Goal: Task Accomplishment & Management: Complete application form

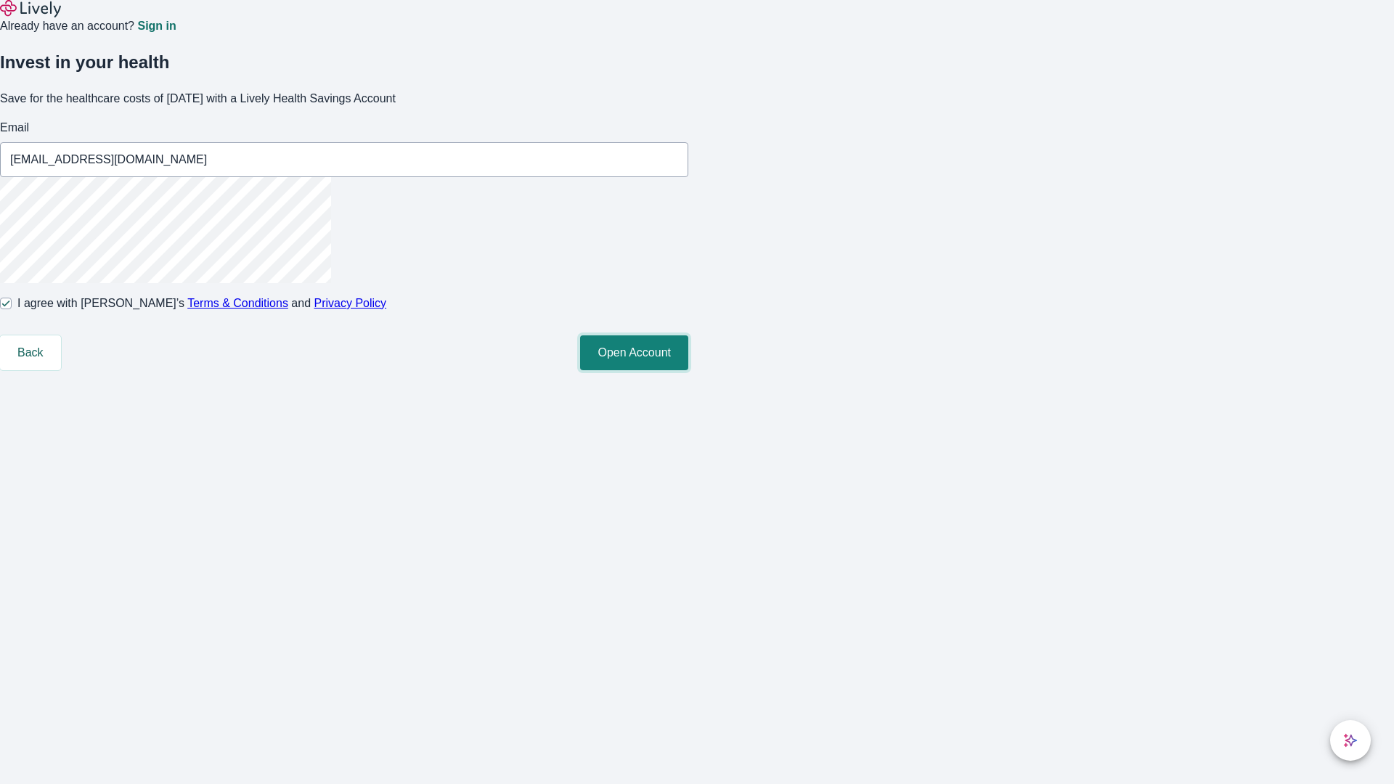
click at [688, 370] on button "Open Account" at bounding box center [634, 352] width 108 height 35
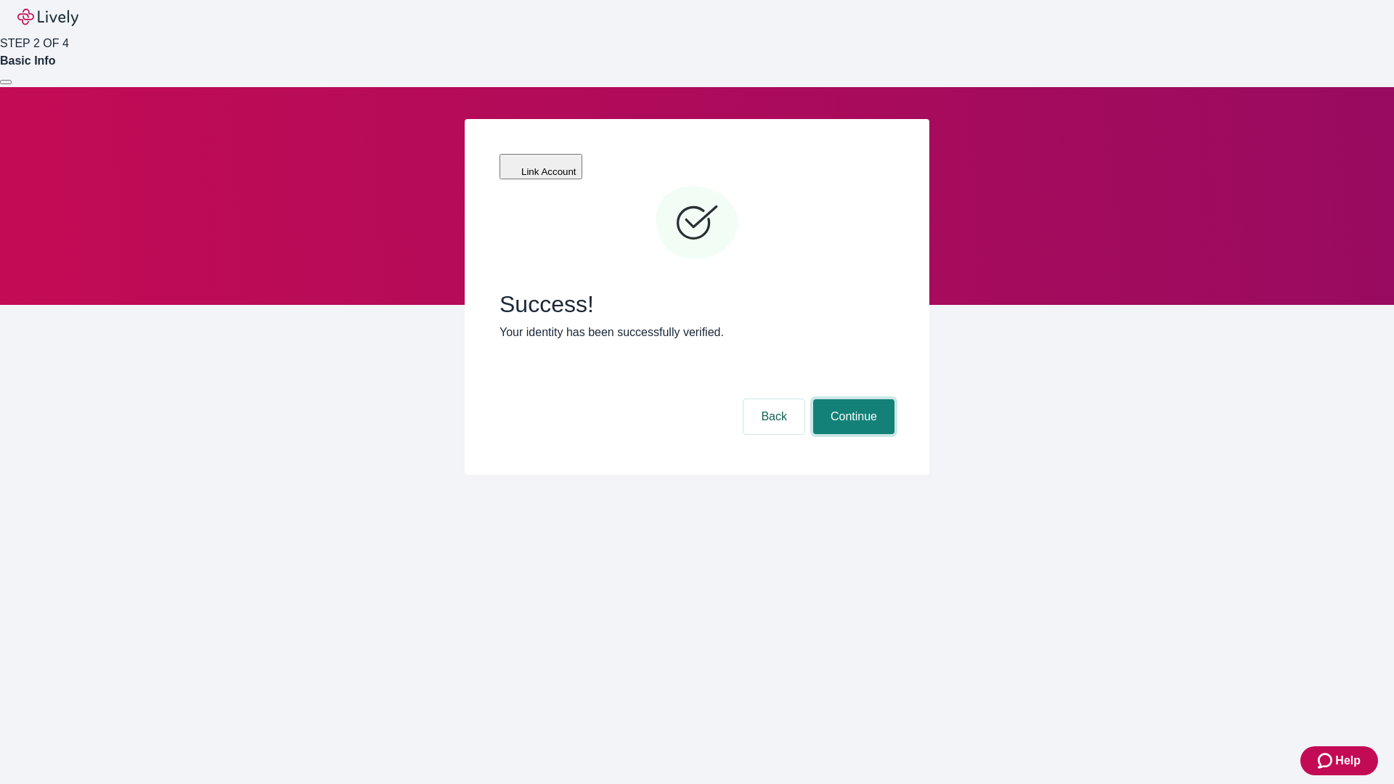
click at [852, 399] on button "Continue" at bounding box center [853, 416] width 81 height 35
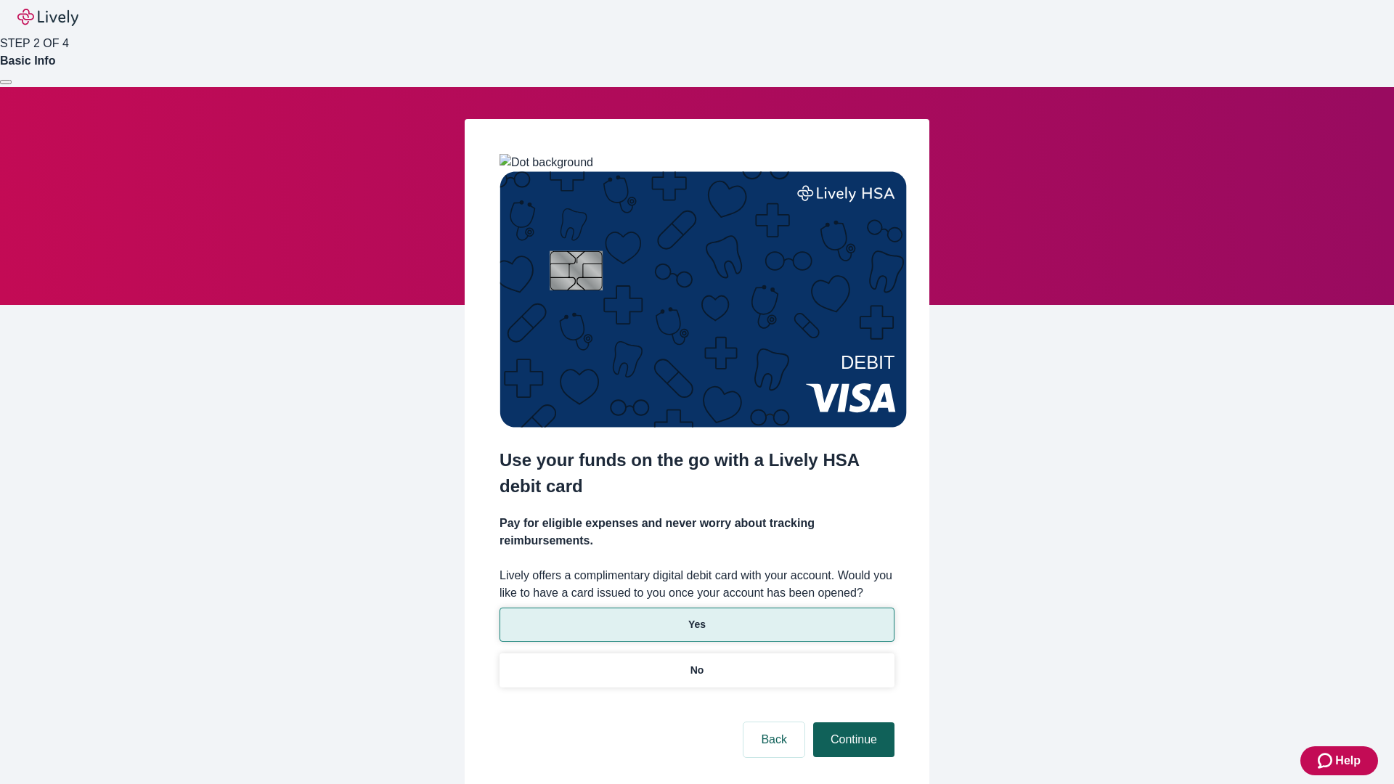
click at [696, 663] on p "No" at bounding box center [697, 670] width 14 height 15
click at [852, 722] on button "Continue" at bounding box center [853, 739] width 81 height 35
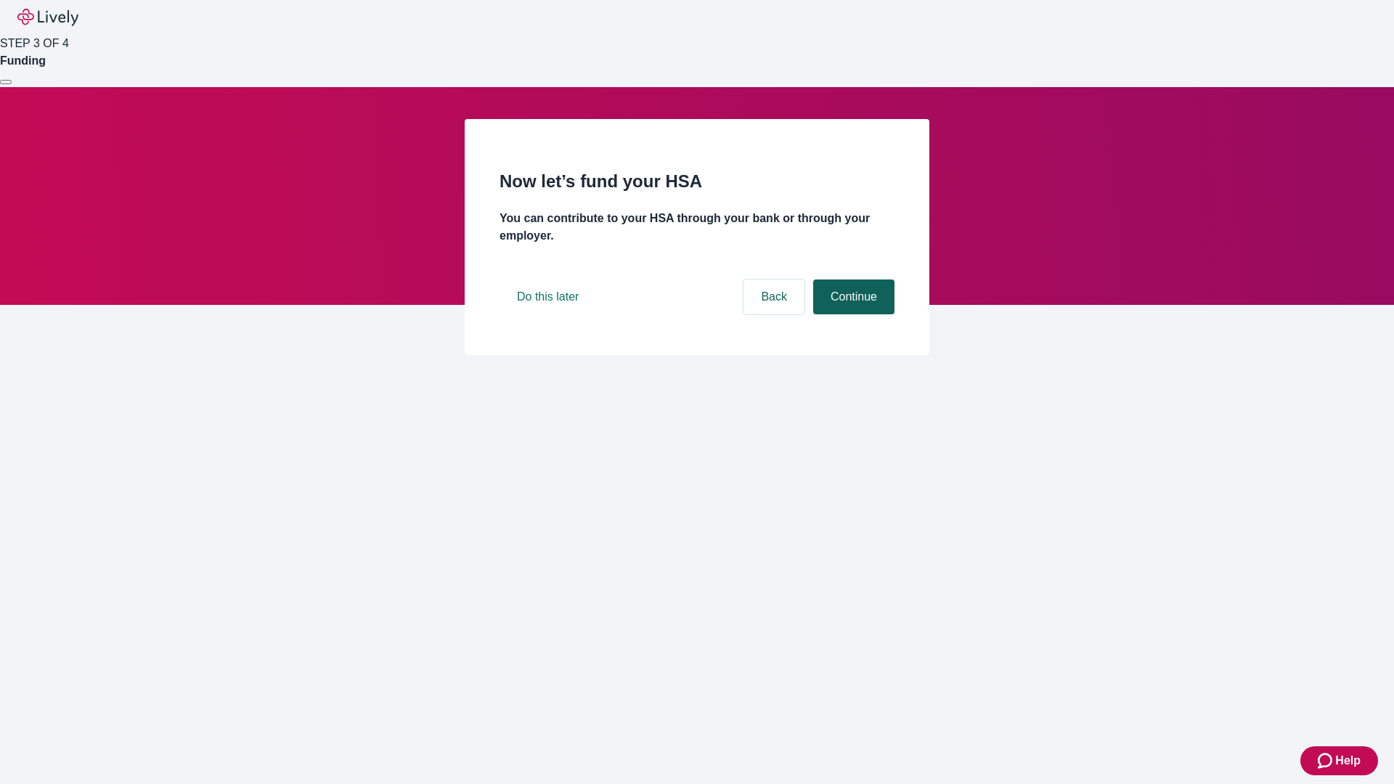
click at [852, 314] on button "Continue" at bounding box center [853, 297] width 81 height 35
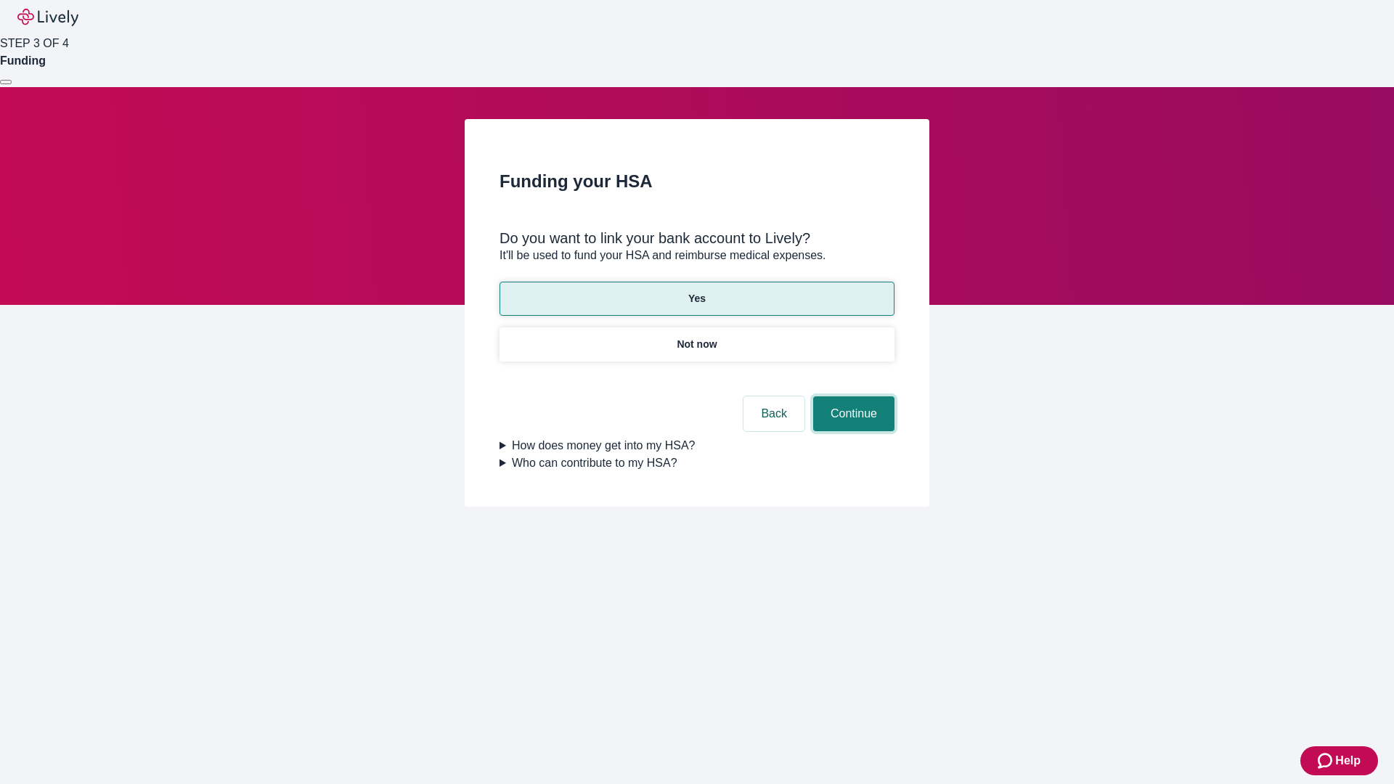
click at [852, 396] on button "Continue" at bounding box center [853, 413] width 81 height 35
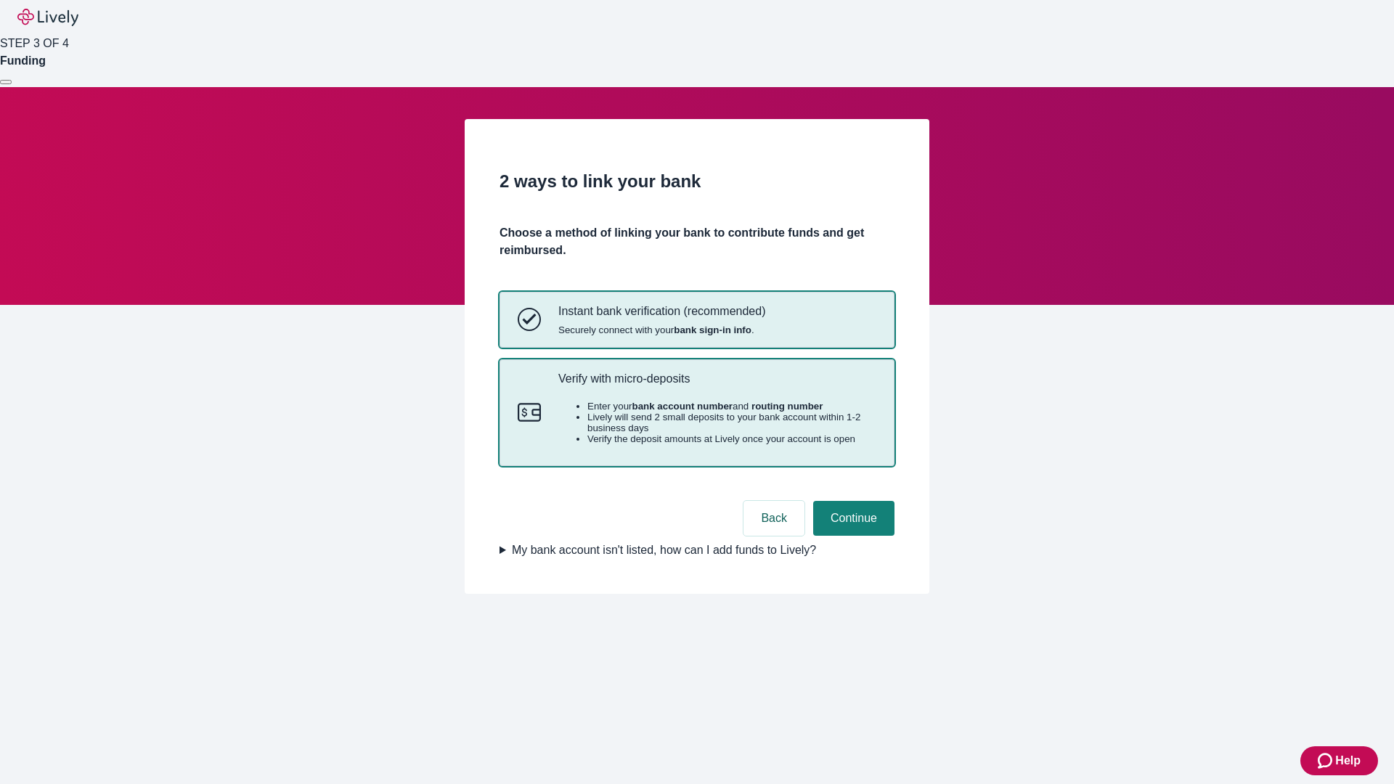
click at [717, 386] on p "Verify with micro-deposits" at bounding box center [717, 379] width 318 height 14
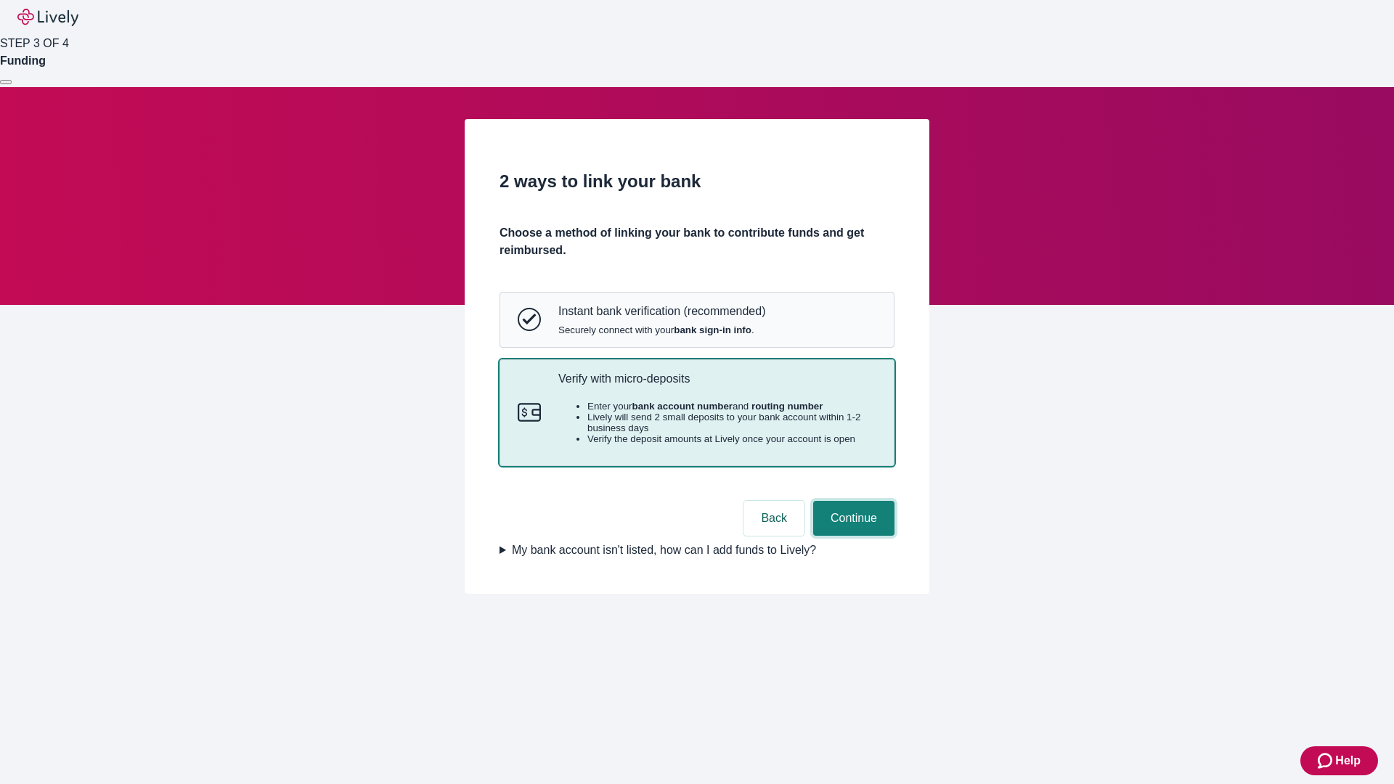
click at [852, 536] on button "Continue" at bounding box center [853, 518] width 81 height 35
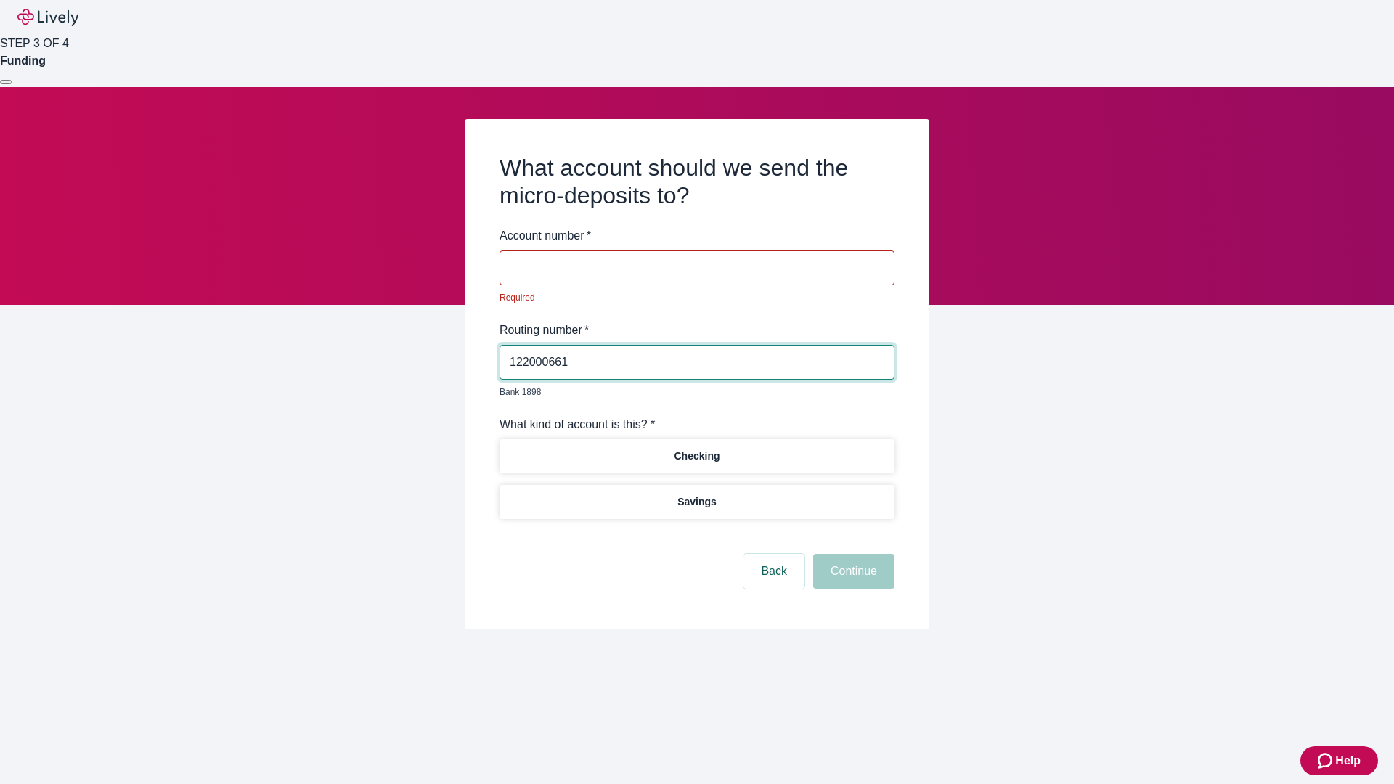
type input "122000661"
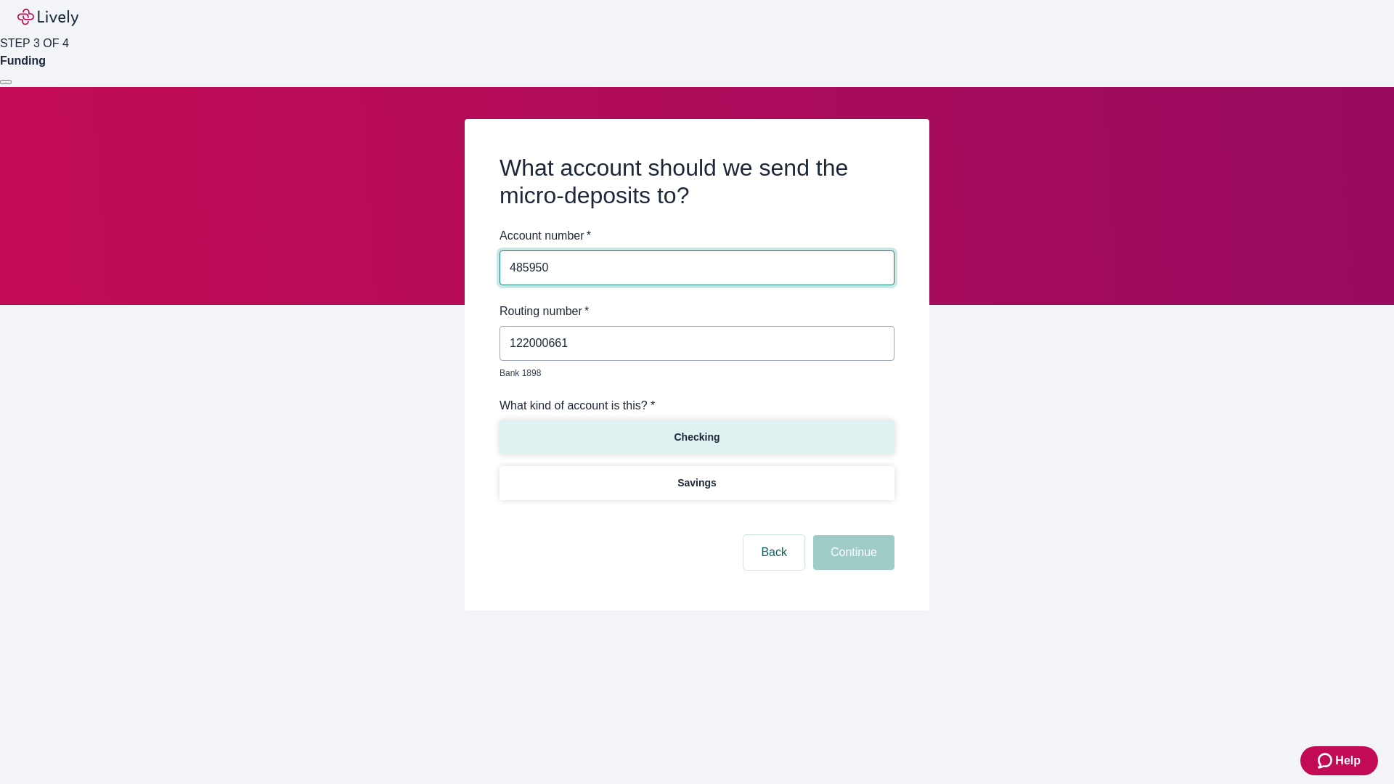
type input "485950"
click at [696, 430] on p "Checking" at bounding box center [697, 437] width 46 height 15
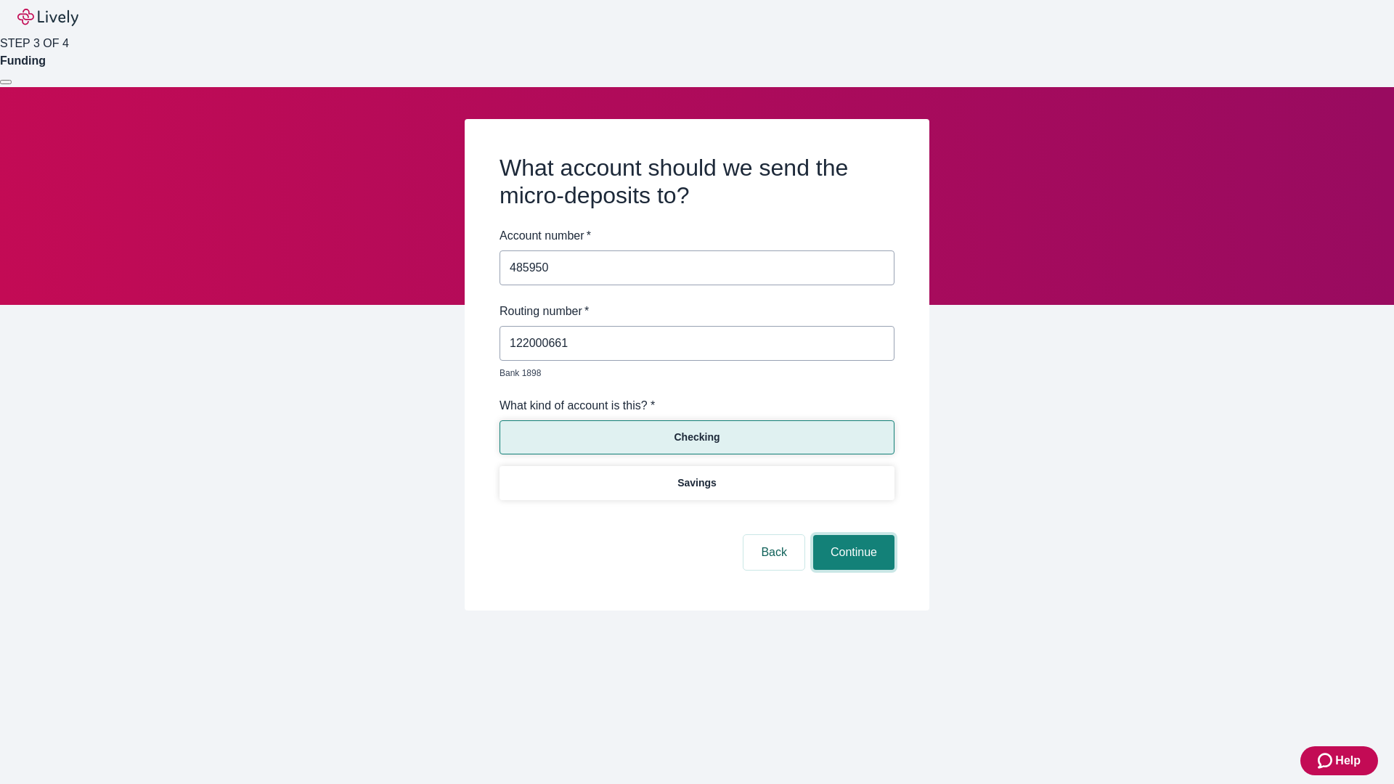
click at [852, 536] on button "Continue" at bounding box center [853, 552] width 81 height 35
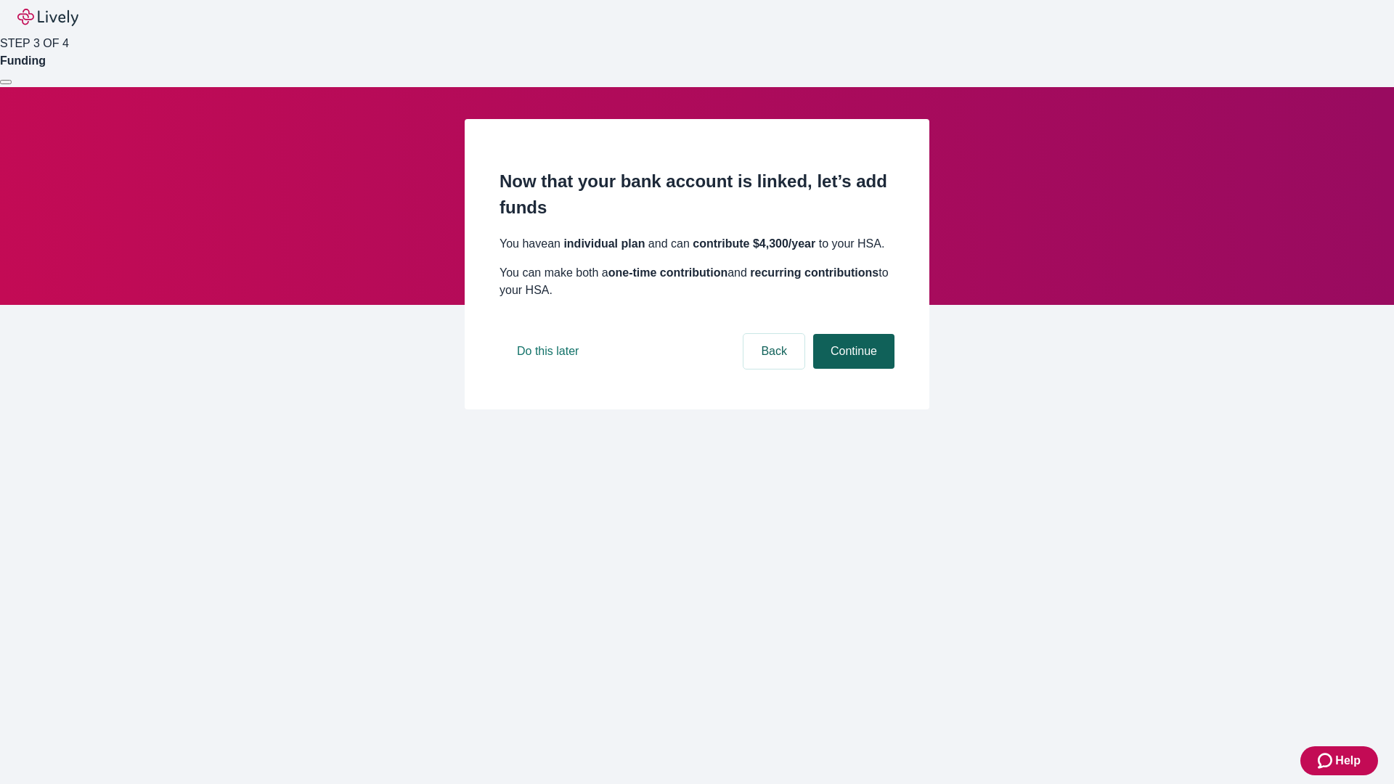
click at [852, 369] on button "Continue" at bounding box center [853, 351] width 81 height 35
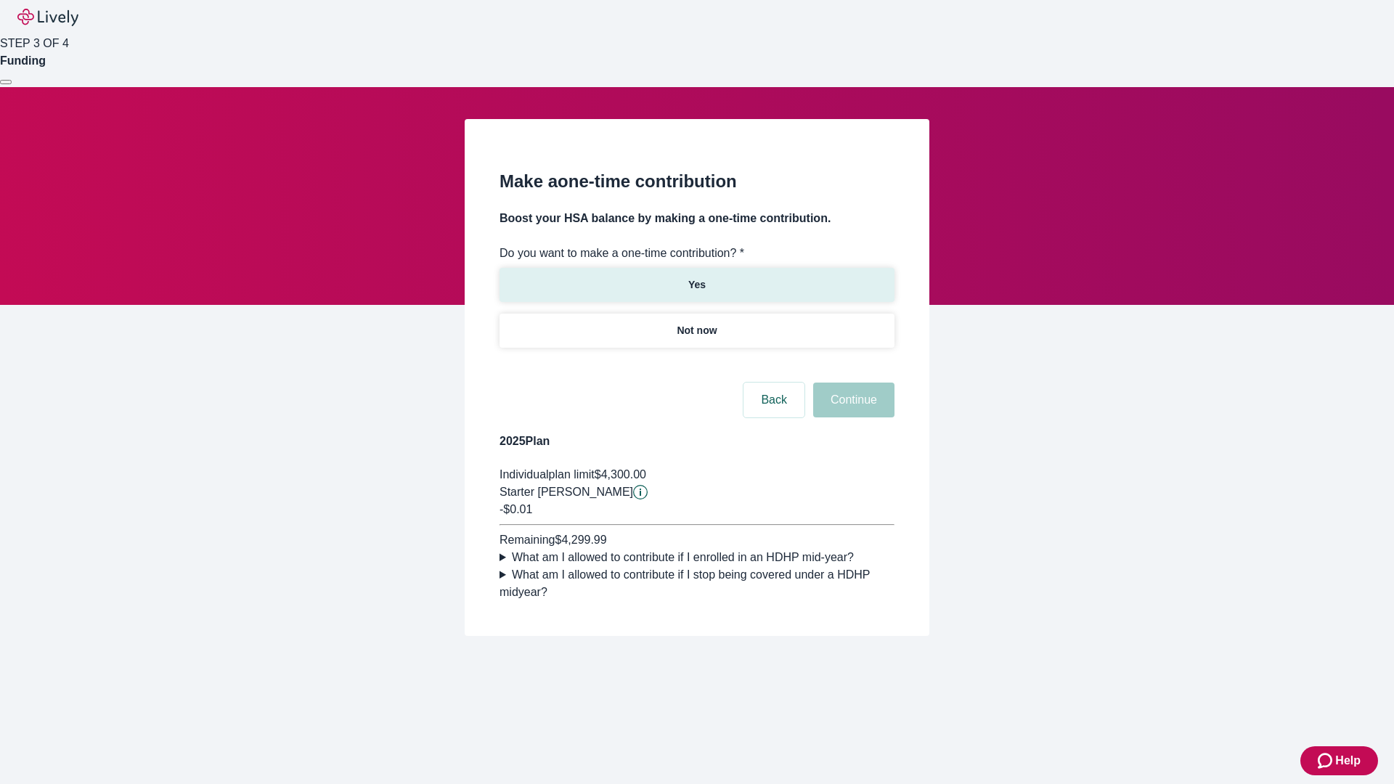
click at [696, 277] on p "Yes" at bounding box center [696, 284] width 17 height 15
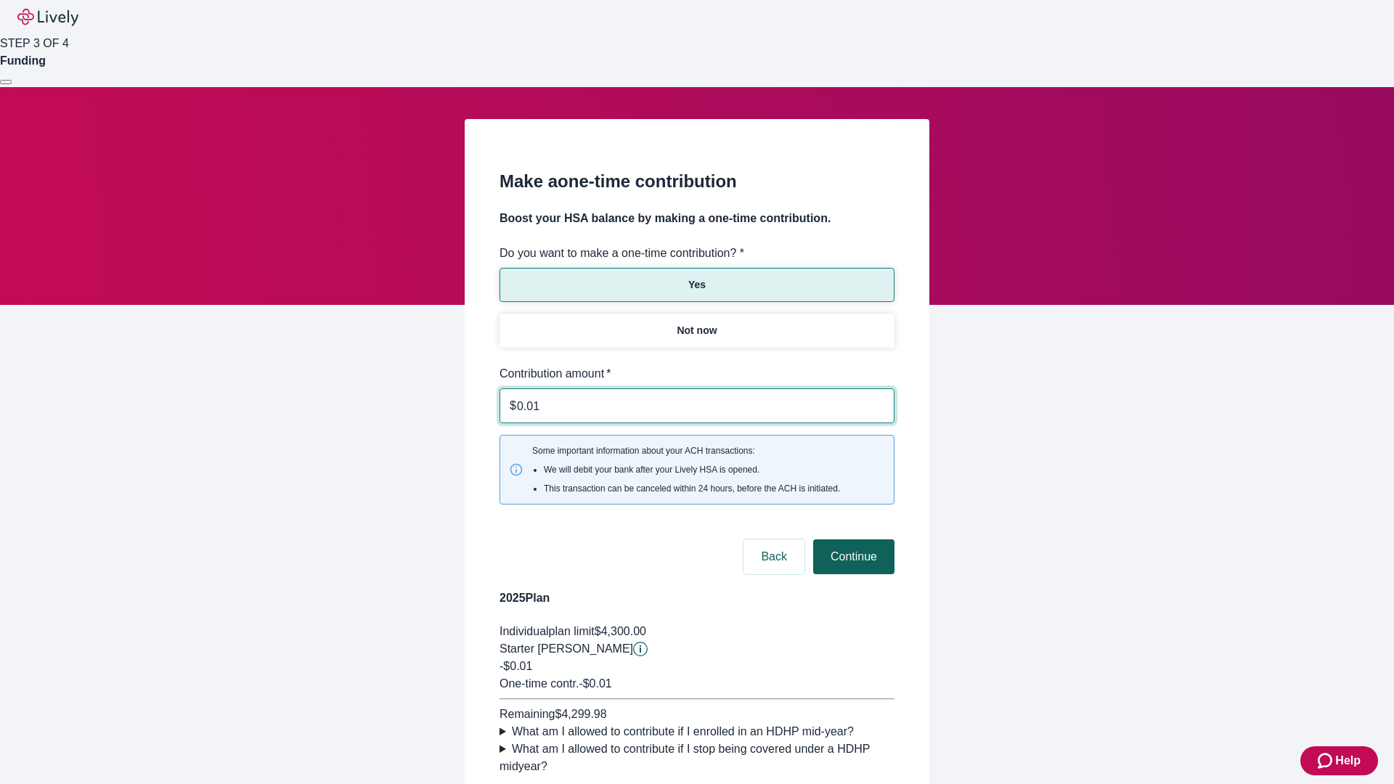
type input "0.01"
click at [852, 539] on button "Continue" at bounding box center [853, 556] width 81 height 35
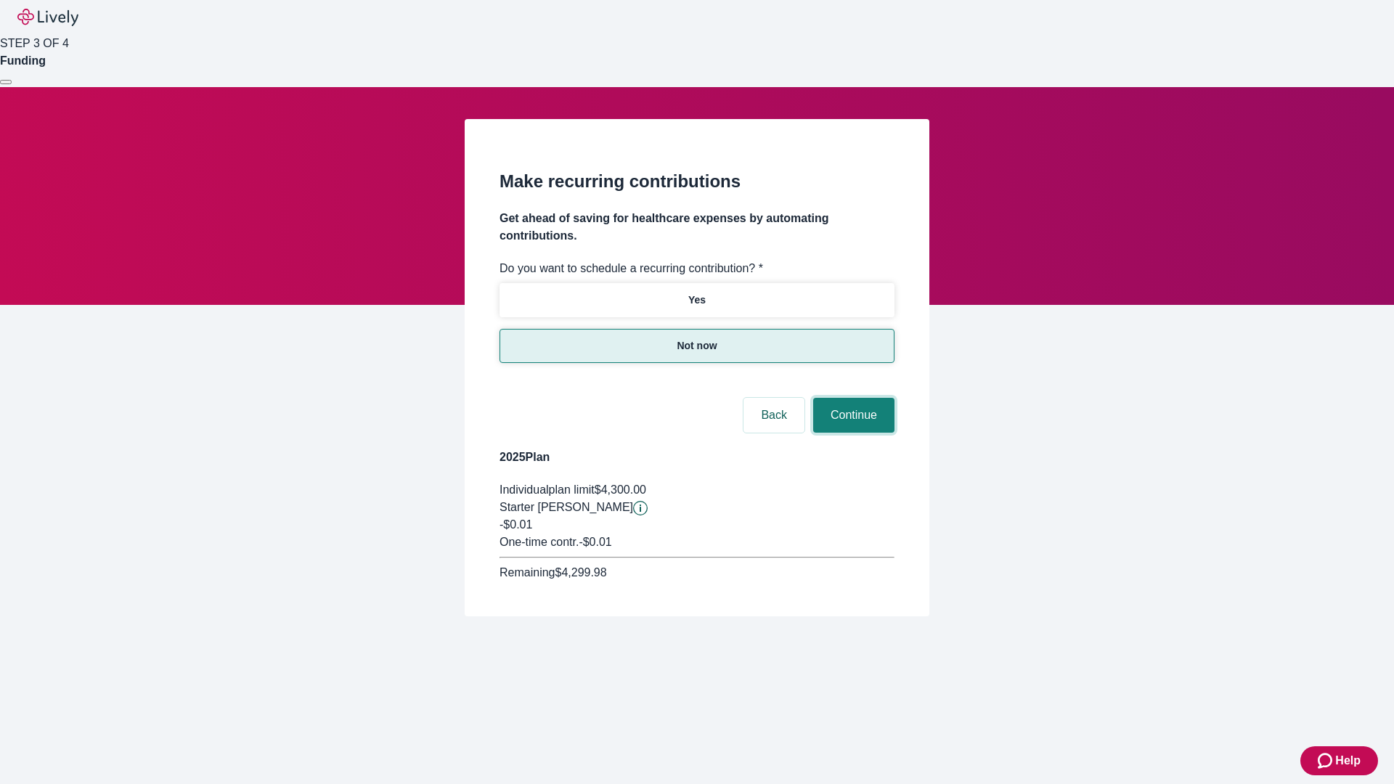
click at [852, 398] on button "Continue" at bounding box center [853, 415] width 81 height 35
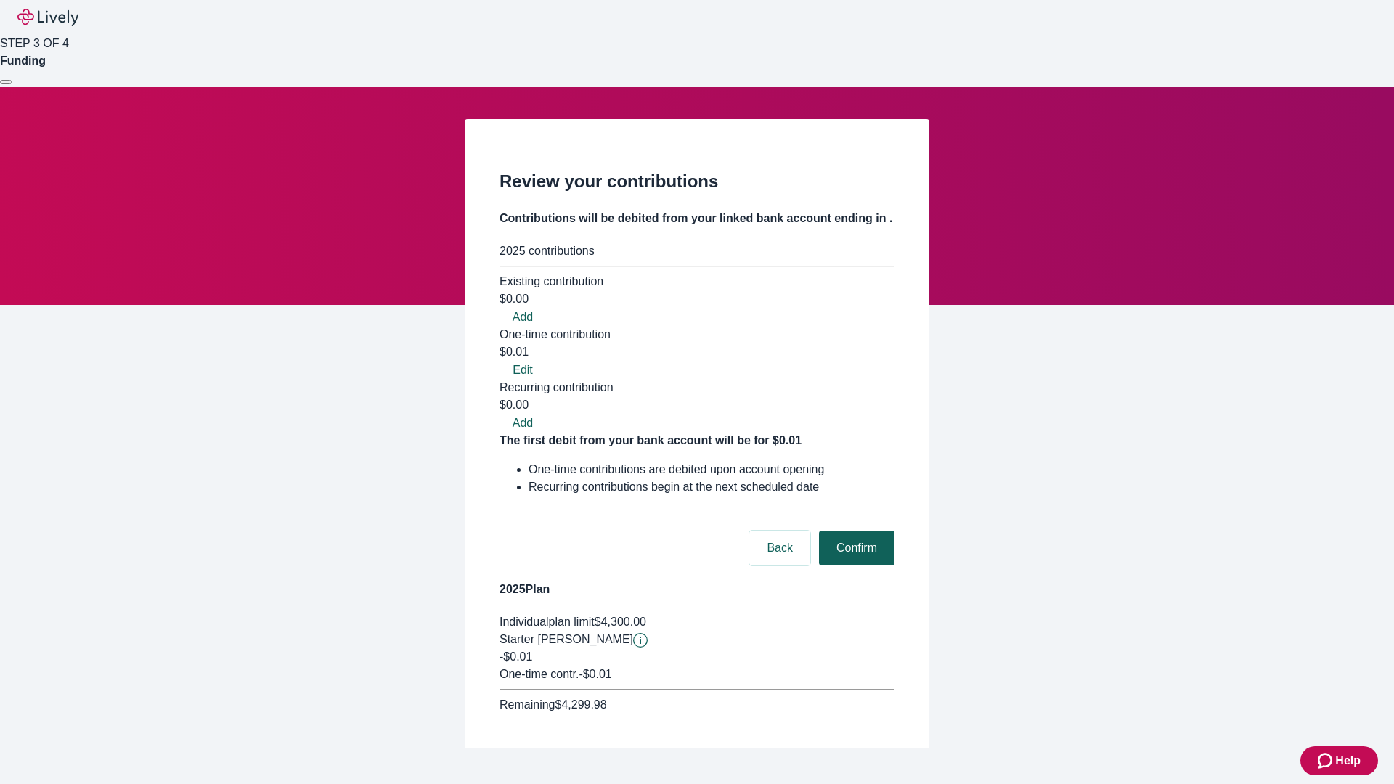
click at [855, 531] on button "Confirm" at bounding box center [857, 548] width 76 height 35
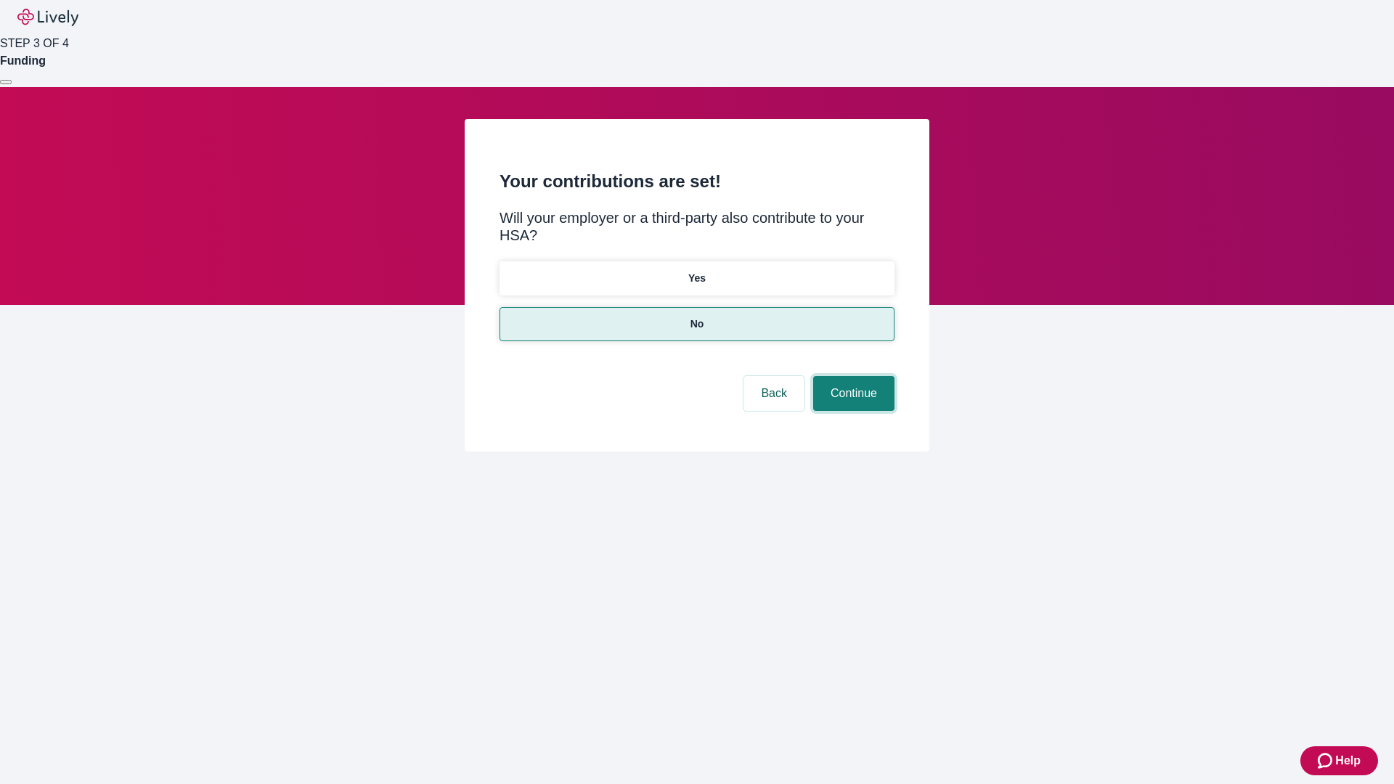
click at [852, 376] on button "Continue" at bounding box center [853, 393] width 81 height 35
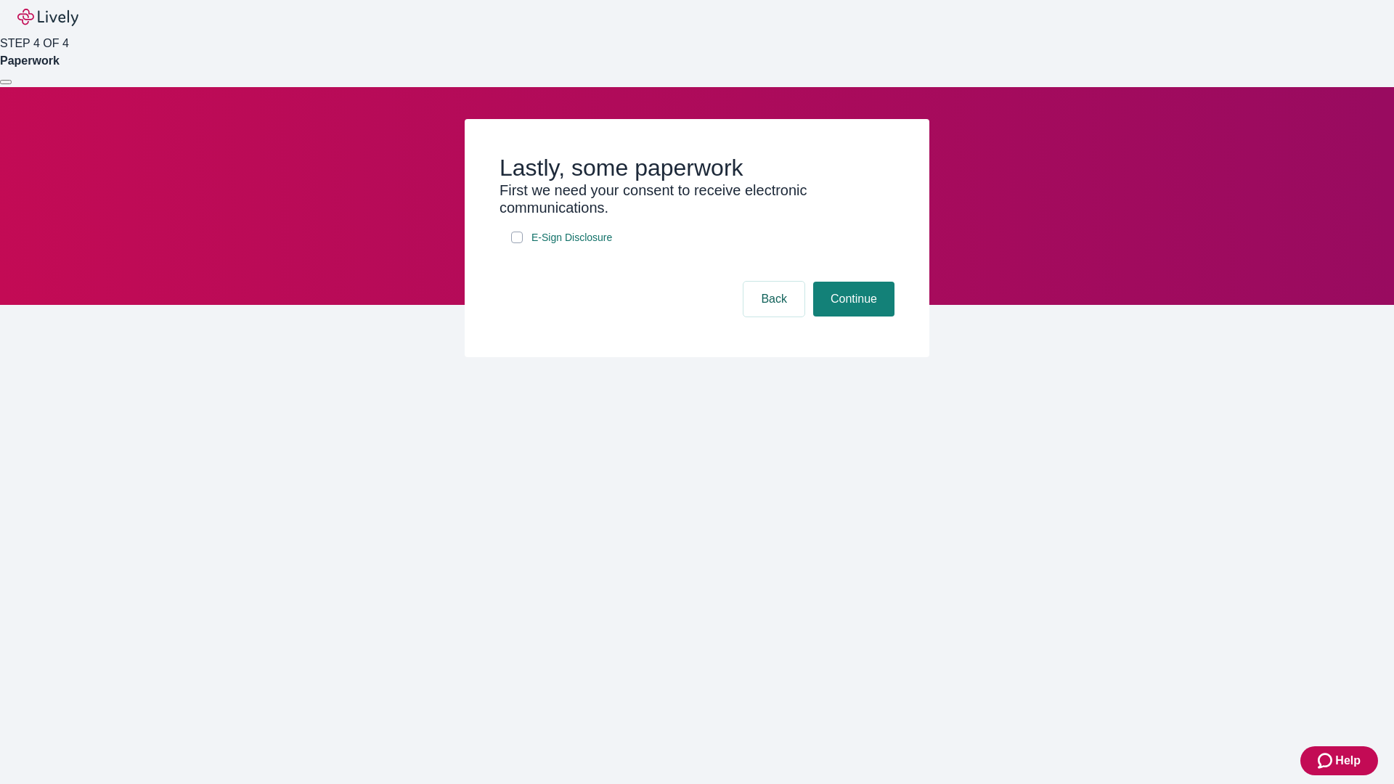
click at [517, 243] on input "E-Sign Disclosure" at bounding box center [517, 238] width 12 height 12
checkbox input "true"
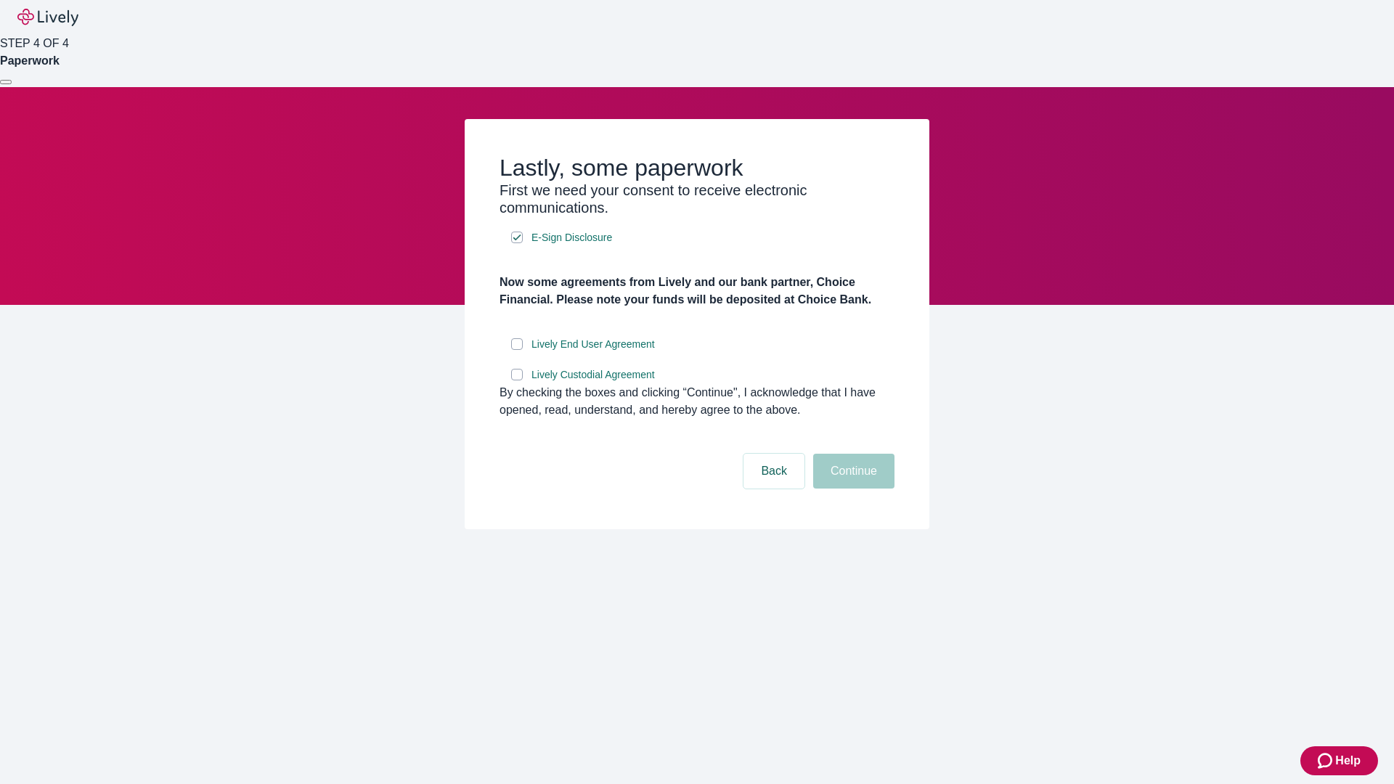
click at [517, 350] on input "Lively End User Agreement" at bounding box center [517, 344] width 12 height 12
checkbox input "true"
click at [517, 380] on input "Lively Custodial Agreement" at bounding box center [517, 375] width 12 height 12
checkbox input "true"
click at [852, 489] on button "Continue" at bounding box center [853, 471] width 81 height 35
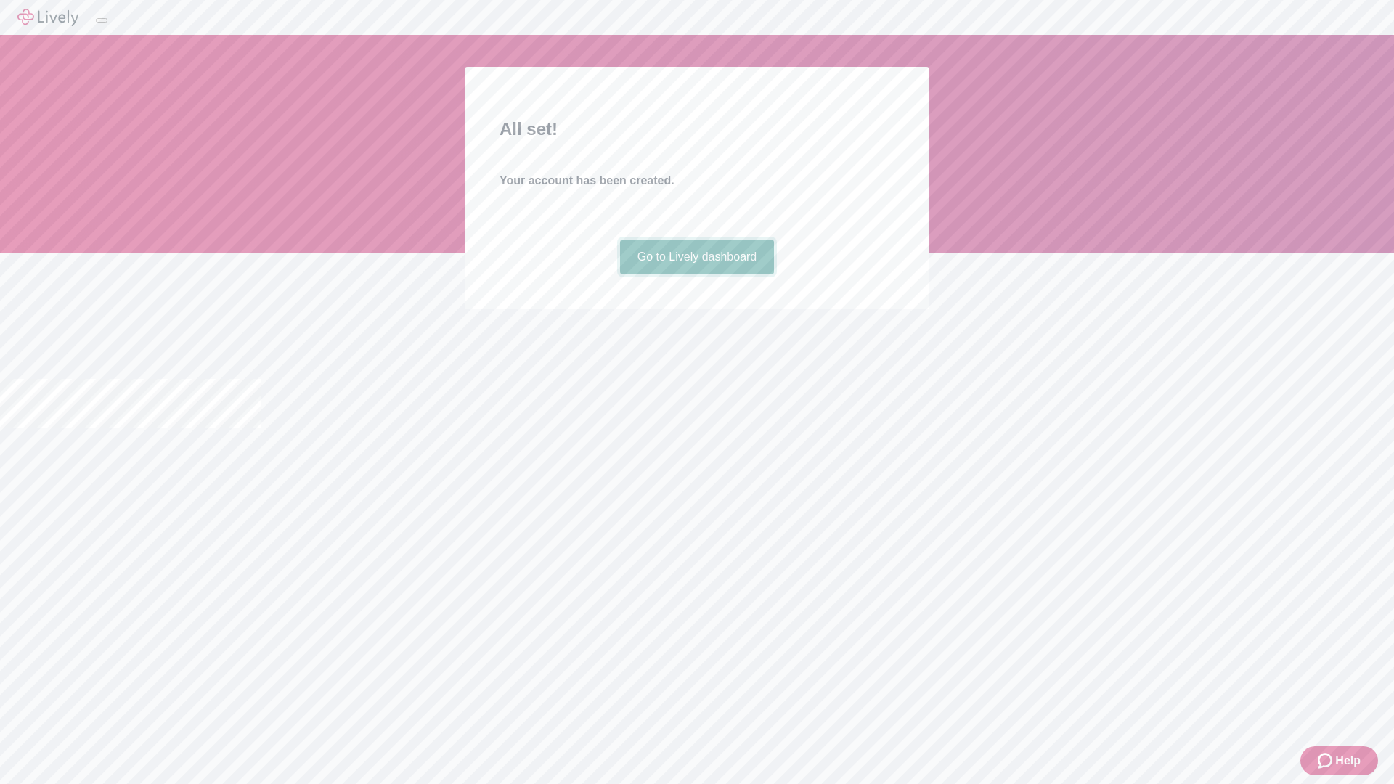
click at [696, 274] on link "Go to Lively dashboard" at bounding box center [697, 257] width 155 height 35
